Goal: Task Accomplishment & Management: Manage account settings

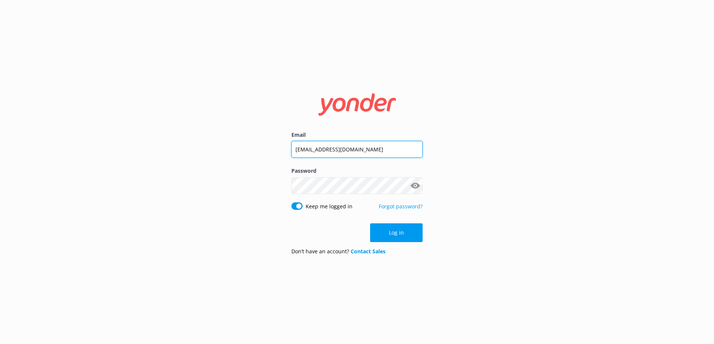
drag, startPoint x: 389, startPoint y: 156, endPoint x: 245, endPoint y: 156, distance: 144.5
click at [245, 156] on div "Email [EMAIL_ADDRESS][DOMAIN_NAME] Password Show password Keep me logged in For…" at bounding box center [357, 172] width 714 height 344
type input "[EMAIL_ADDRESS][DOMAIN_NAME]"
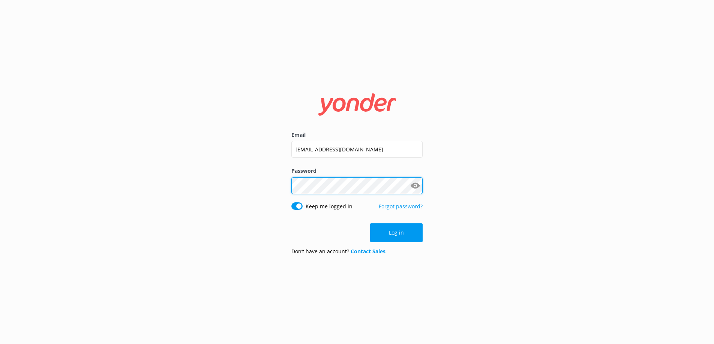
click button "Log in" at bounding box center [396, 233] width 53 height 19
